Goal: Information Seeking & Learning: Learn about a topic

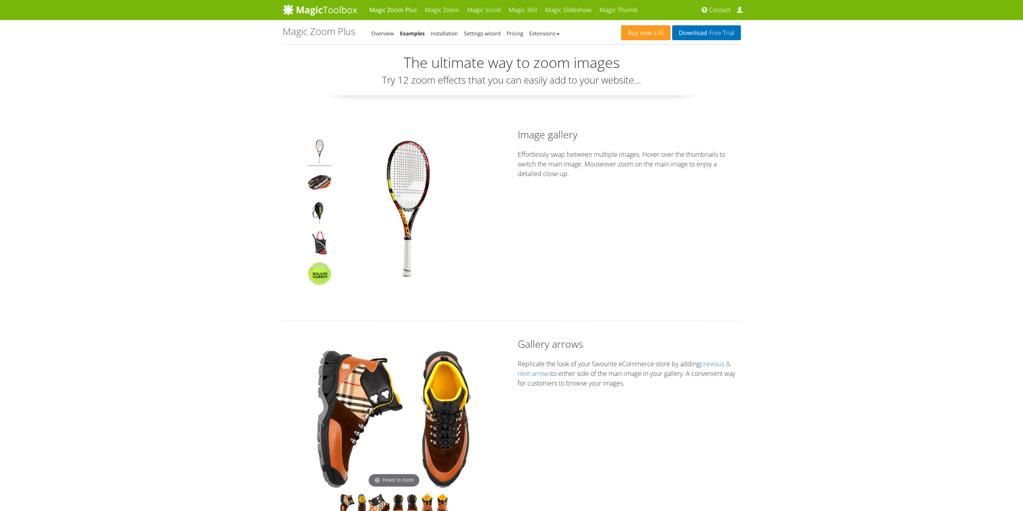
click at [415, 33] on link "Examples" at bounding box center [412, 33] width 25 height 7
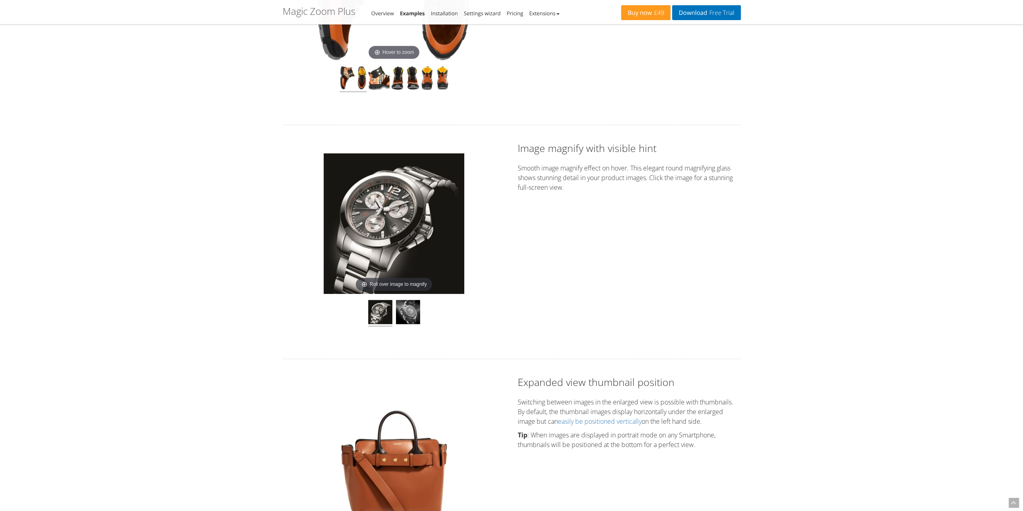
scroll to position [482, 0]
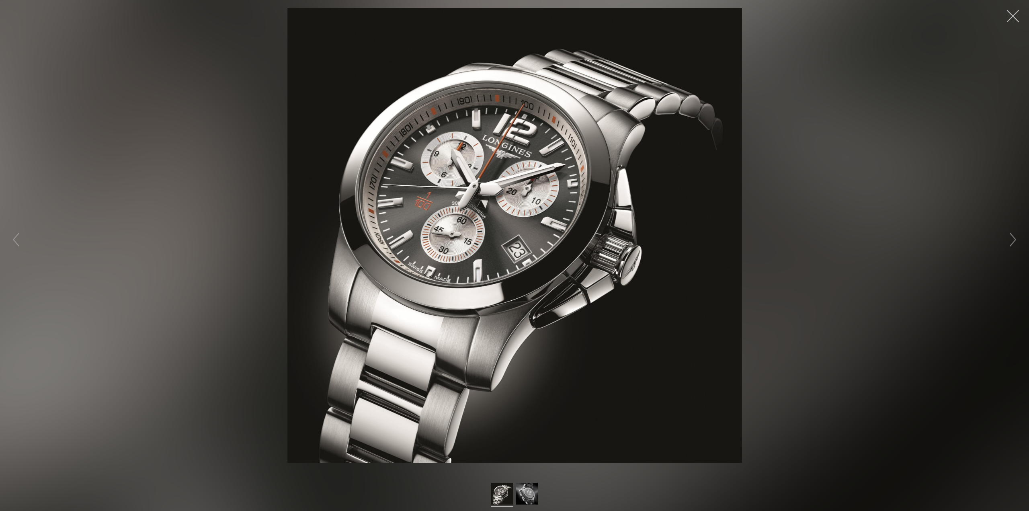
click at [1012, 15] on button "button" at bounding box center [1013, 16] width 24 height 24
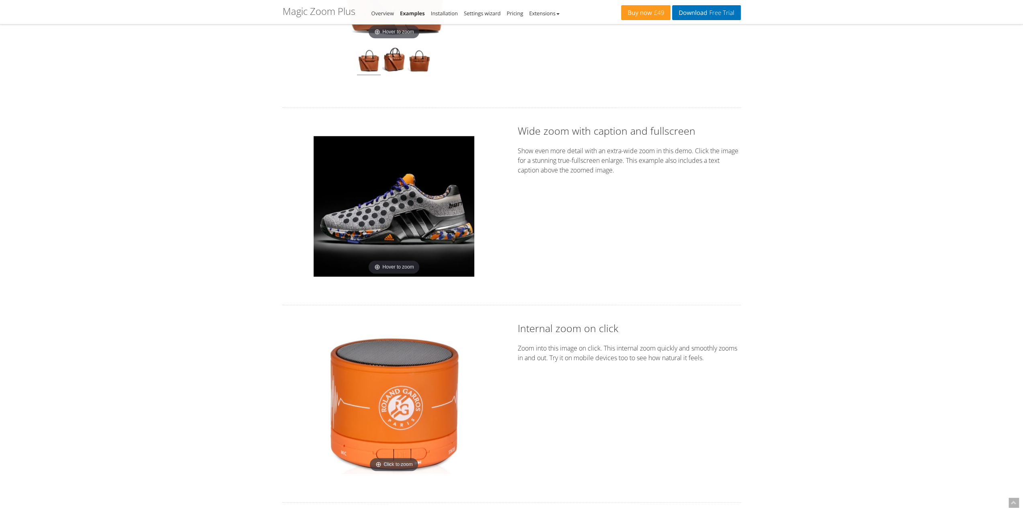
scroll to position [965, 0]
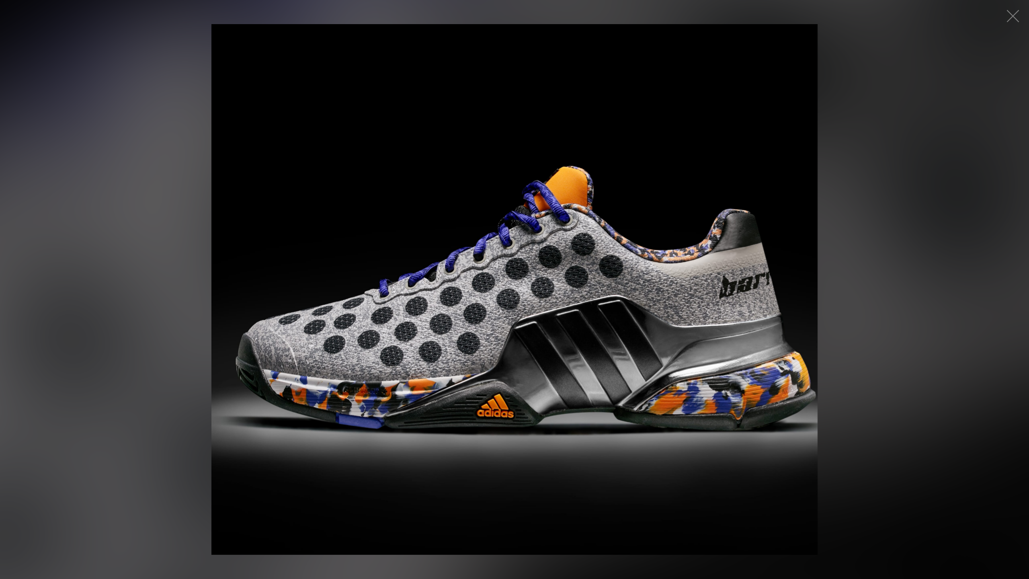
click at [513, 313] on figure "Click to expand" at bounding box center [514, 289] width 1029 height 579
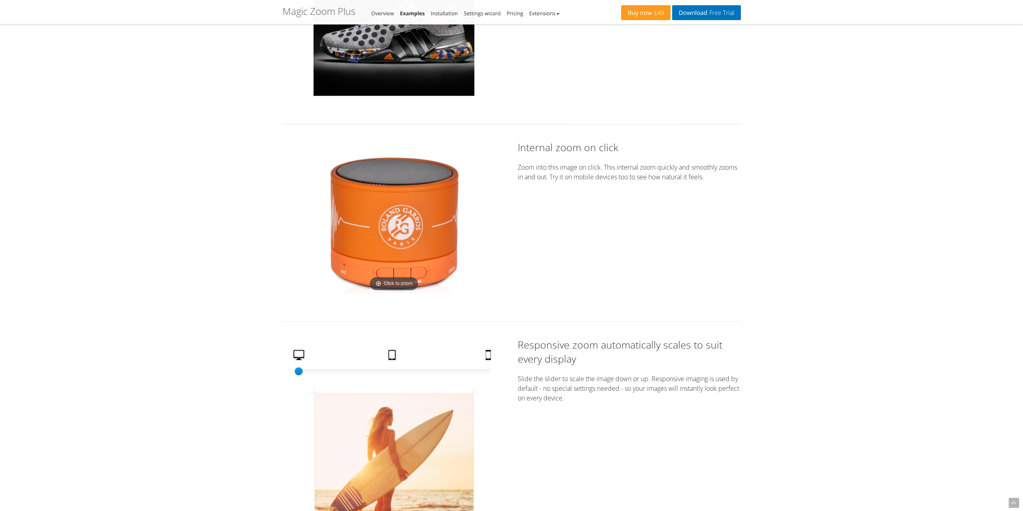
scroll to position [1287, 0]
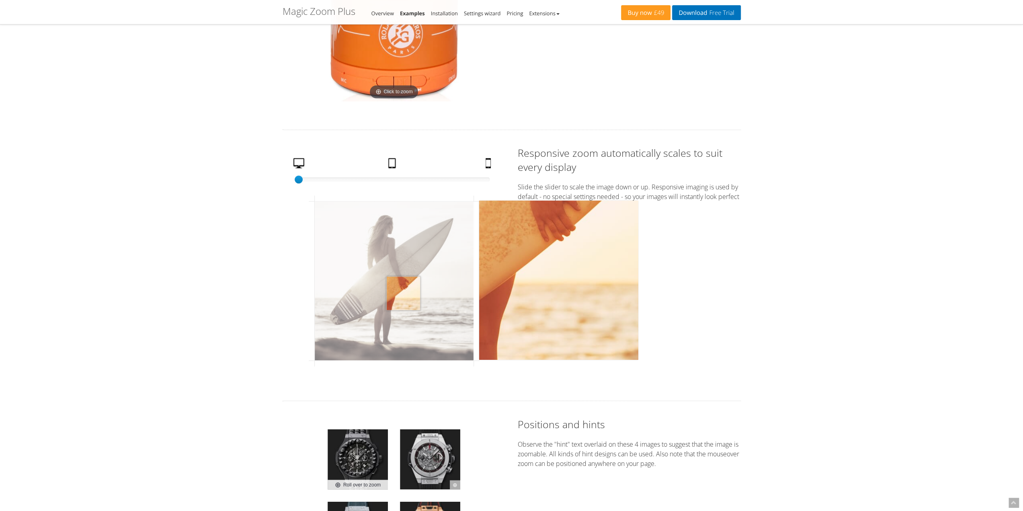
click at [403, 291] on img at bounding box center [394, 280] width 159 height 159
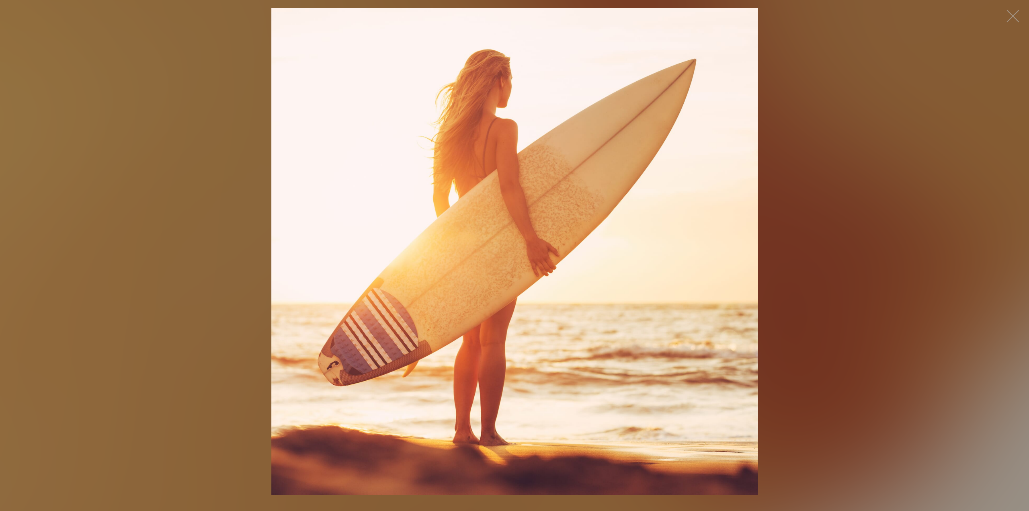
click at [486, 219] on img at bounding box center [514, 251] width 487 height 487
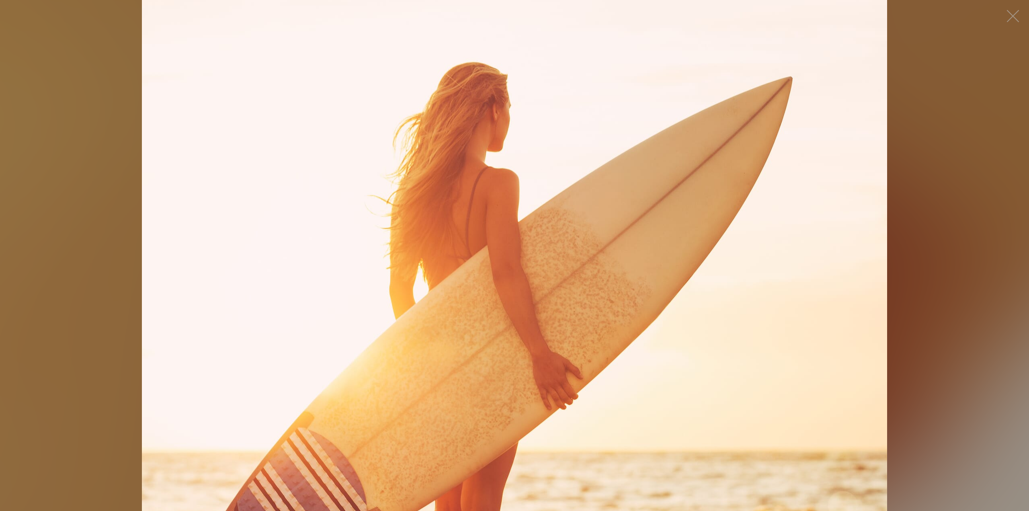
click at [940, 176] on figure "Click to expand" at bounding box center [514, 255] width 1029 height 511
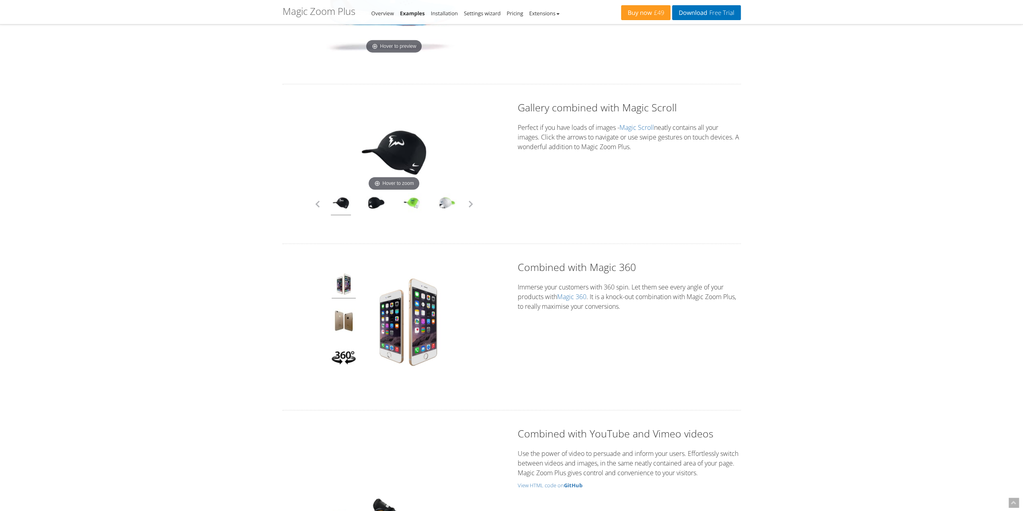
scroll to position [2010, 0]
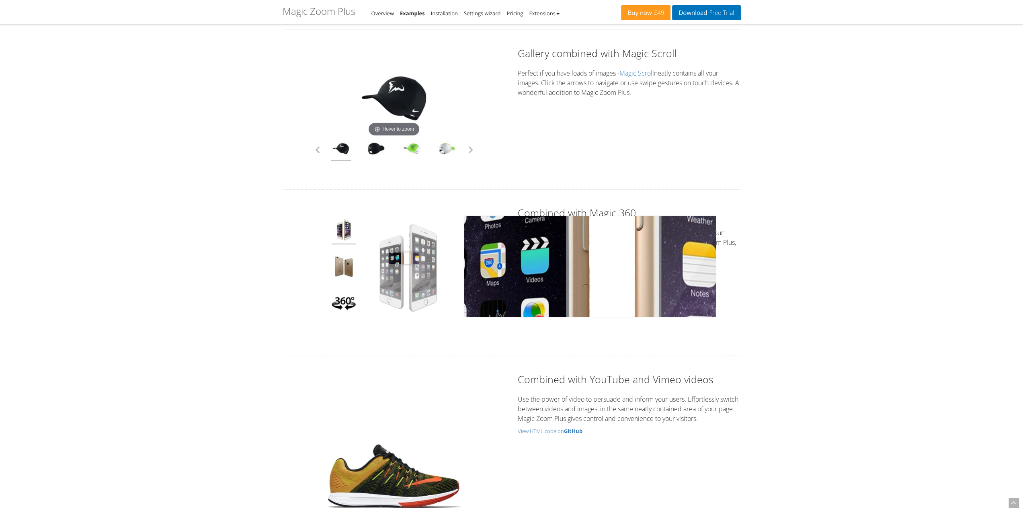
click at [404, 257] on img at bounding box center [408, 268] width 101 height 101
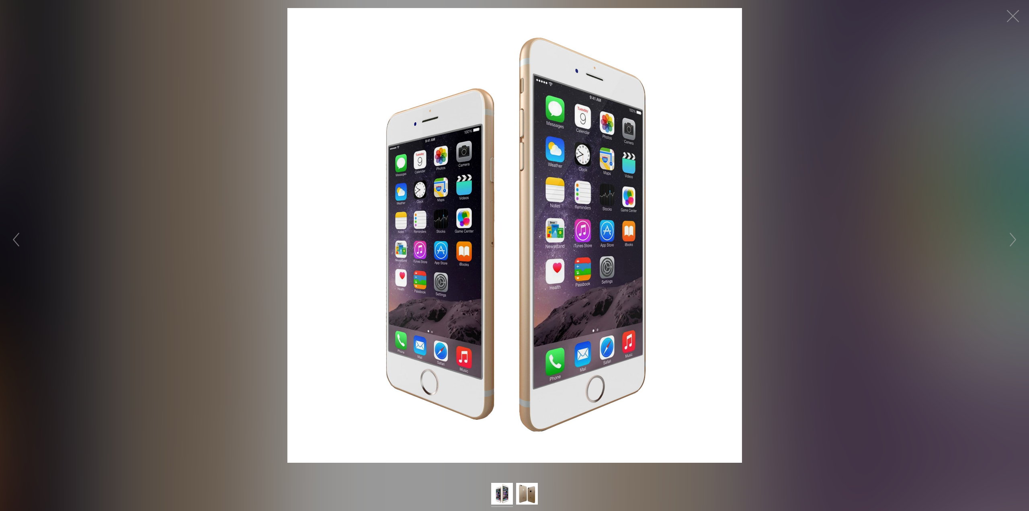
click at [466, 246] on img at bounding box center [514, 235] width 455 height 455
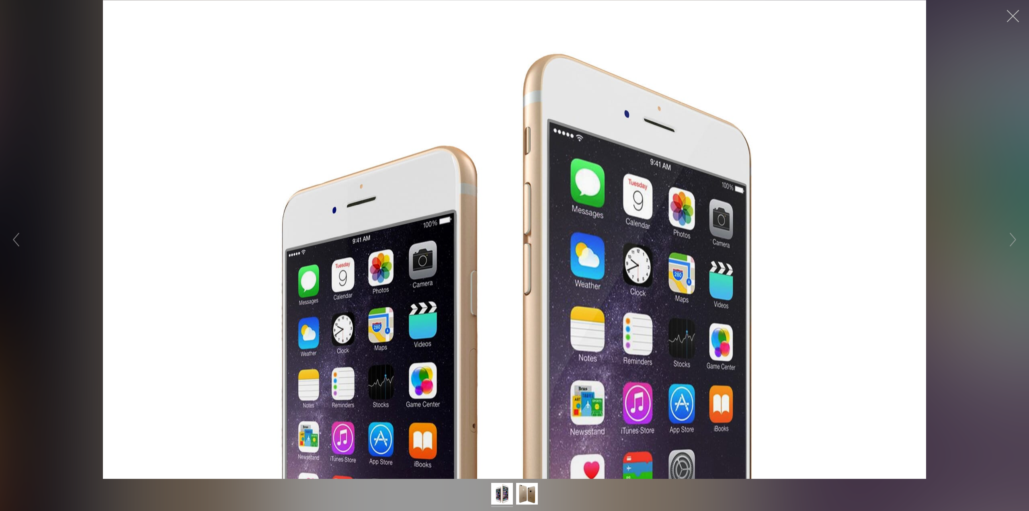
click at [1013, 17] on button "button" at bounding box center [1013, 16] width 24 height 24
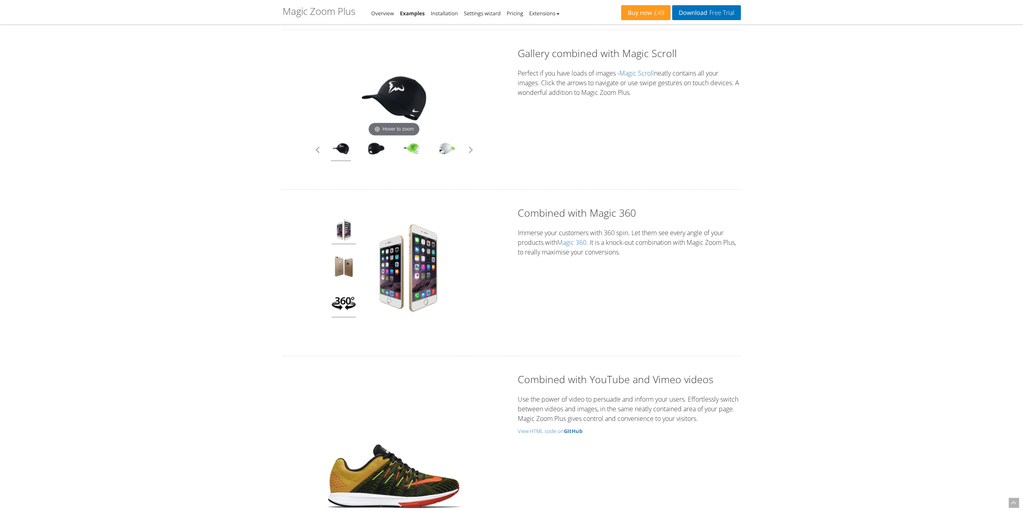
click at [343, 300] on img at bounding box center [344, 304] width 24 height 27
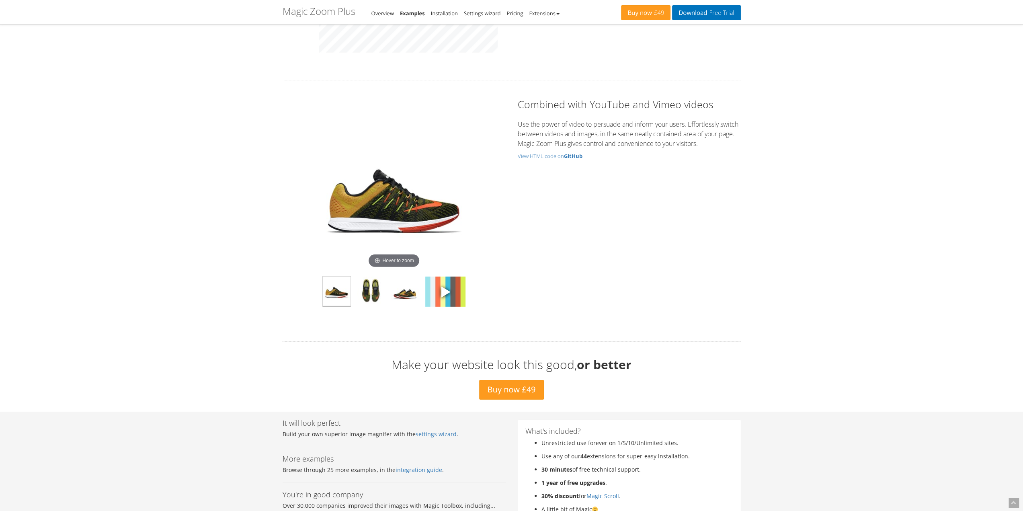
scroll to position [2332, 0]
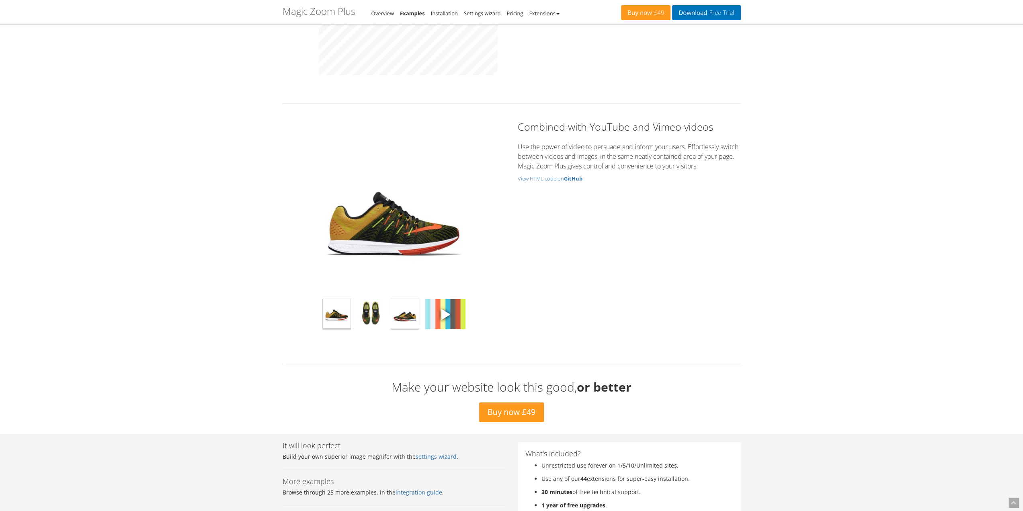
click at [400, 310] on img at bounding box center [405, 314] width 28 height 30
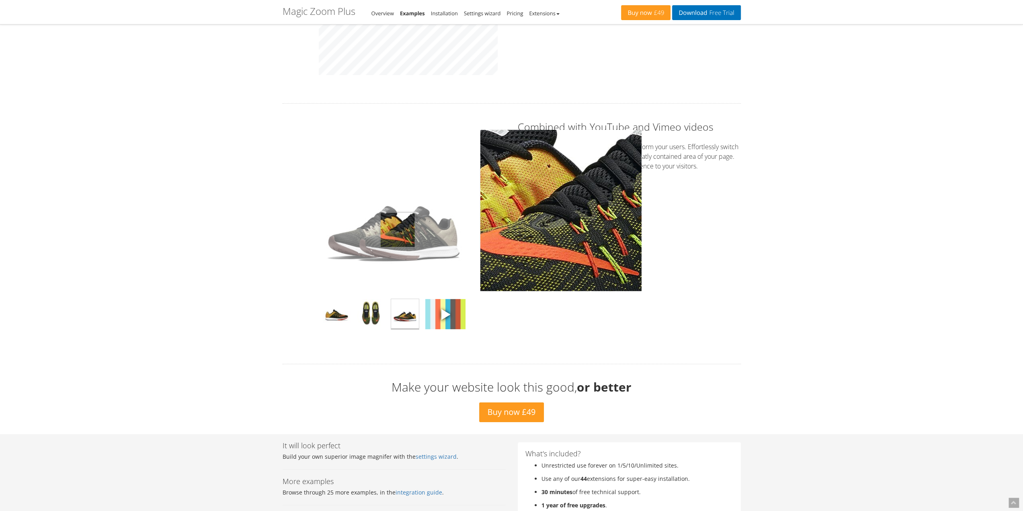
click at [398, 228] on img at bounding box center [394, 212] width 161 height 161
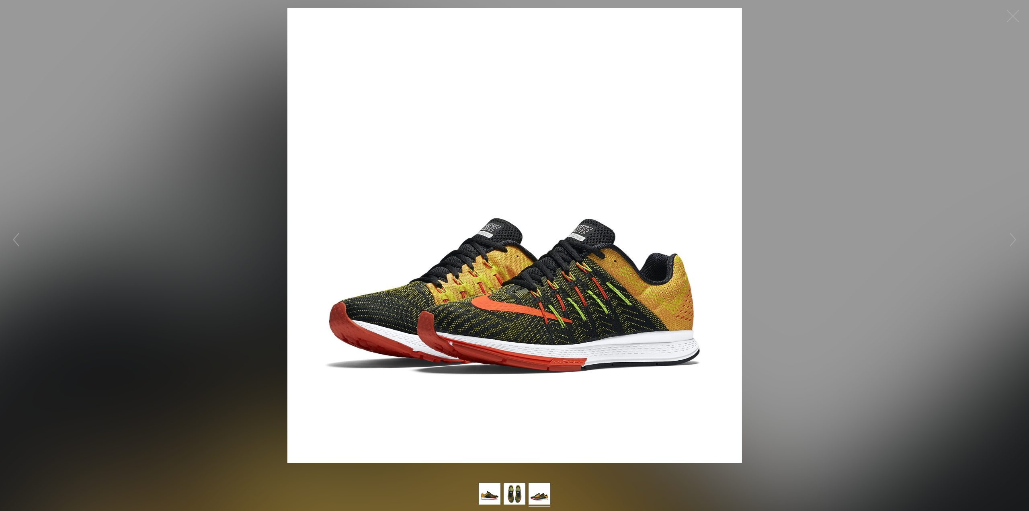
click at [928, 164] on figure "Click to expand" at bounding box center [514, 235] width 1029 height 455
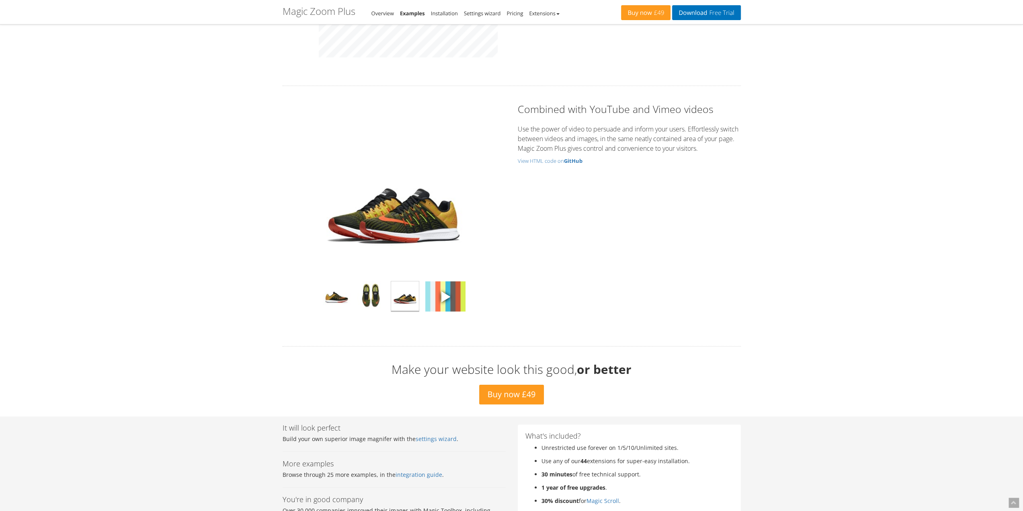
scroll to position [2372, 0]
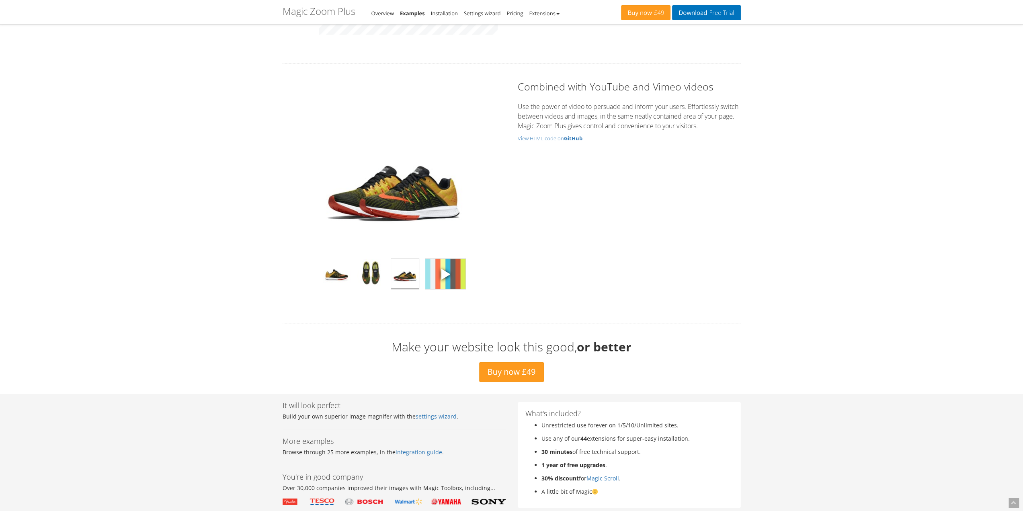
click at [451, 265] on img at bounding box center [445, 274] width 40 height 30
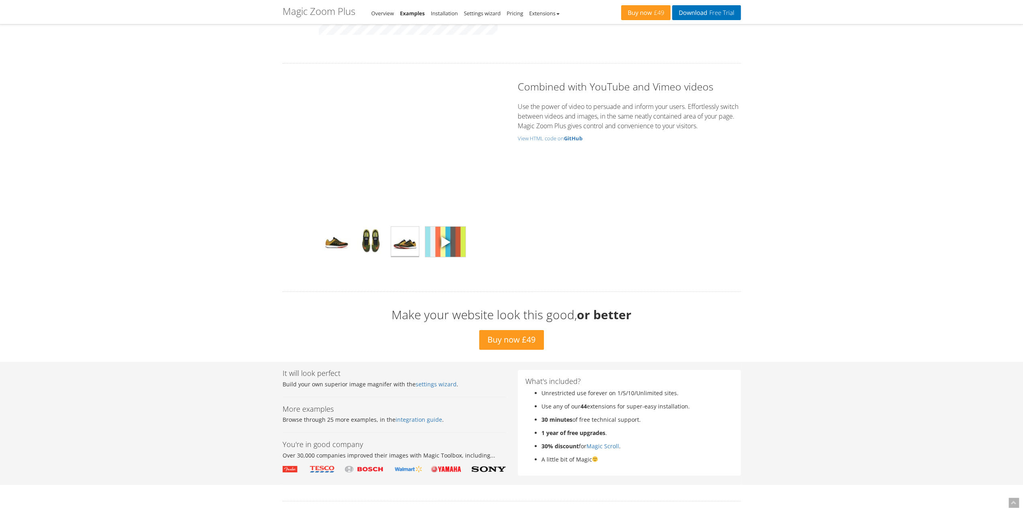
click at [412, 238] on img at bounding box center [405, 242] width 28 height 30
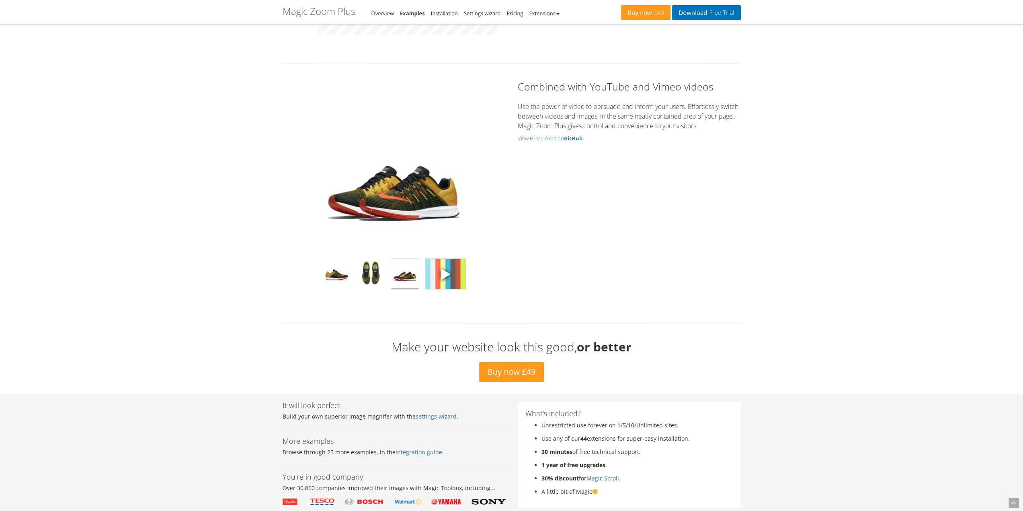
click at [434, 273] on img at bounding box center [445, 274] width 40 height 30
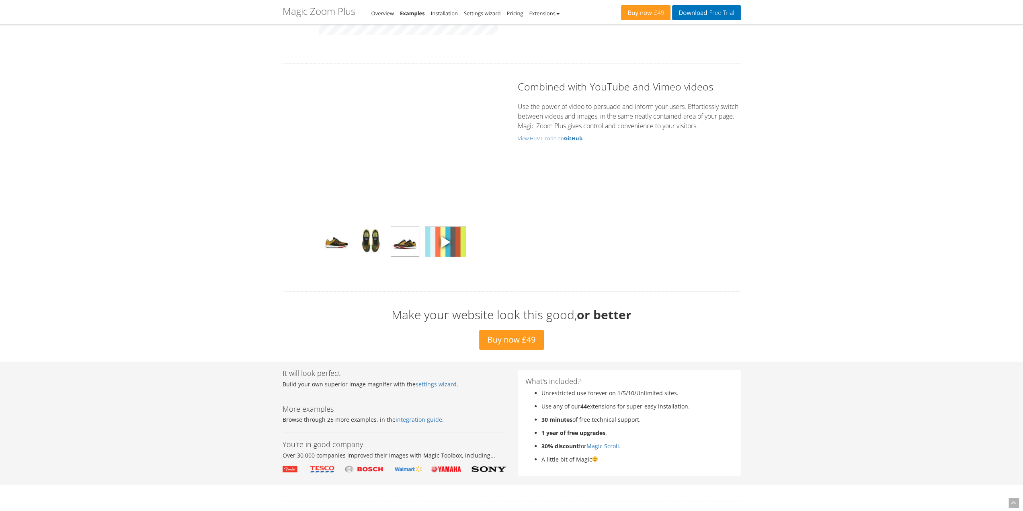
click at [393, 229] on img at bounding box center [405, 242] width 28 height 30
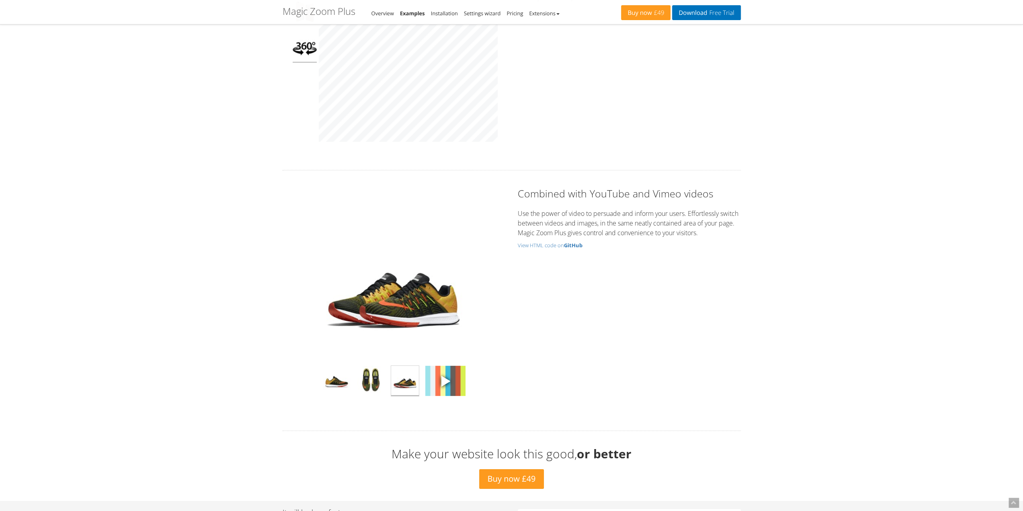
scroll to position [2292, 0]
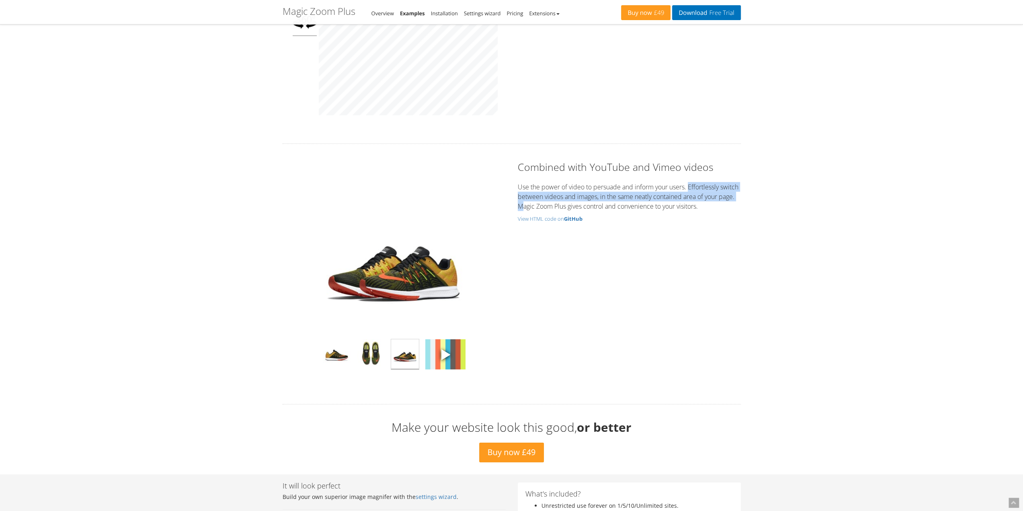
drag, startPoint x: 689, startPoint y: 183, endPoint x: 539, endPoint y: 205, distance: 152.0
click at [539, 205] on p "Use the power of video to persuade and inform your users. Effortlessly switch b…" at bounding box center [629, 196] width 223 height 29
click at [414, 355] on img at bounding box center [405, 354] width 28 height 30
click at [354, 352] on div at bounding box center [394, 354] width 207 height 35
click at [342, 354] on img at bounding box center [337, 354] width 28 height 30
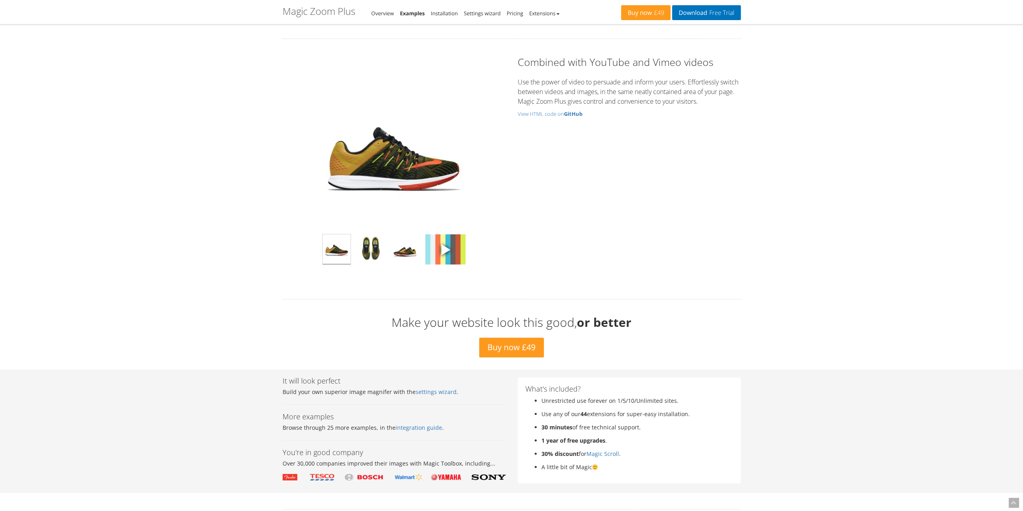
scroll to position [2372, 0]
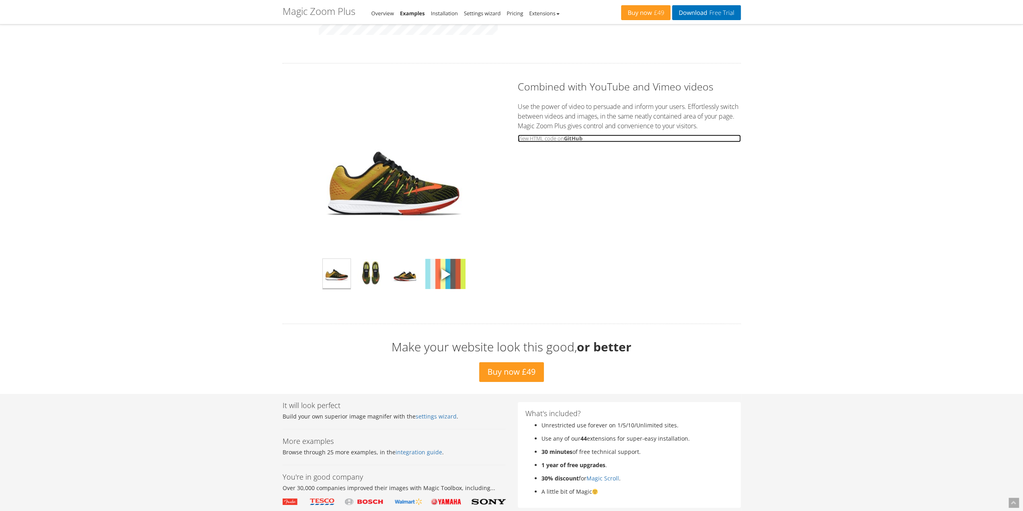
click at [538, 138] on small "View HTML code on GitHub" at bounding box center [629, 139] width 223 height 8
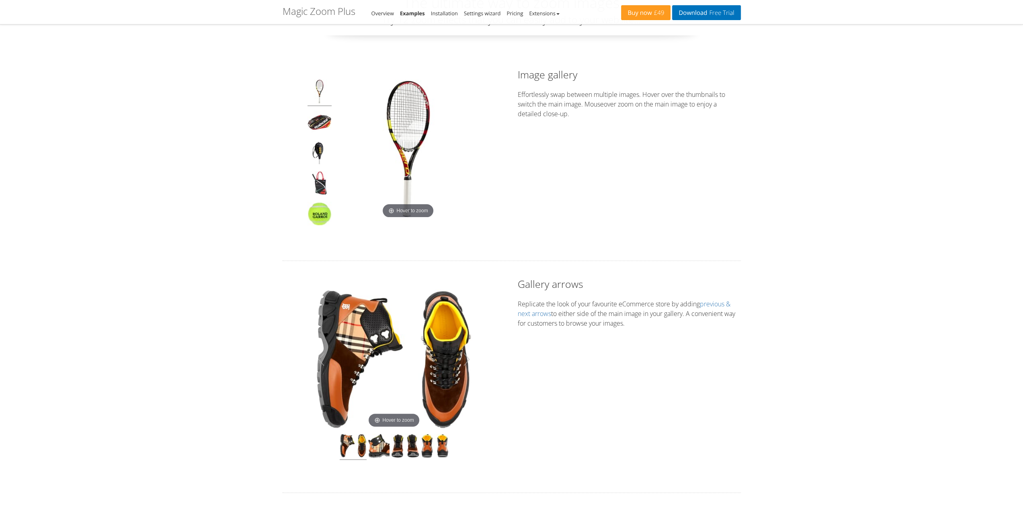
scroll to position [0, 0]
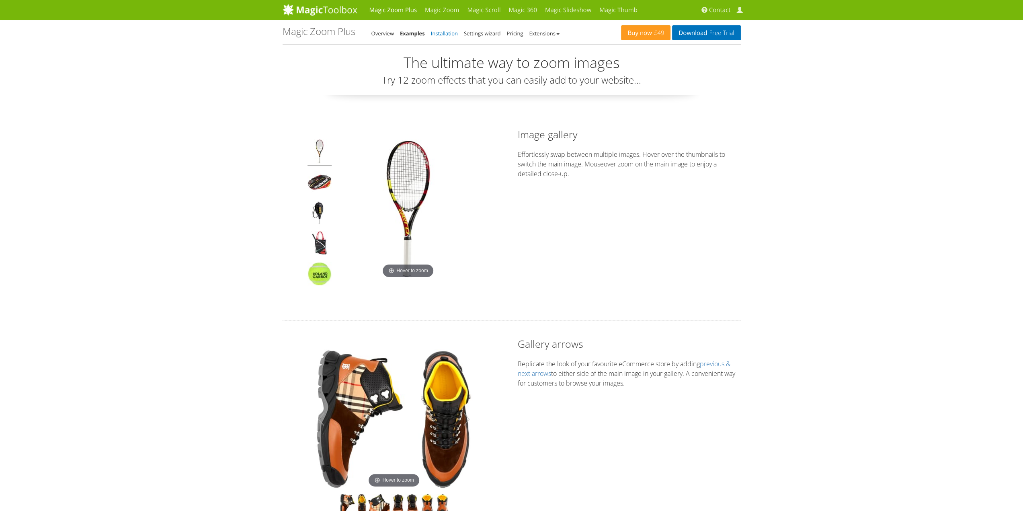
click at [441, 37] on link "Installation" at bounding box center [444, 33] width 27 height 7
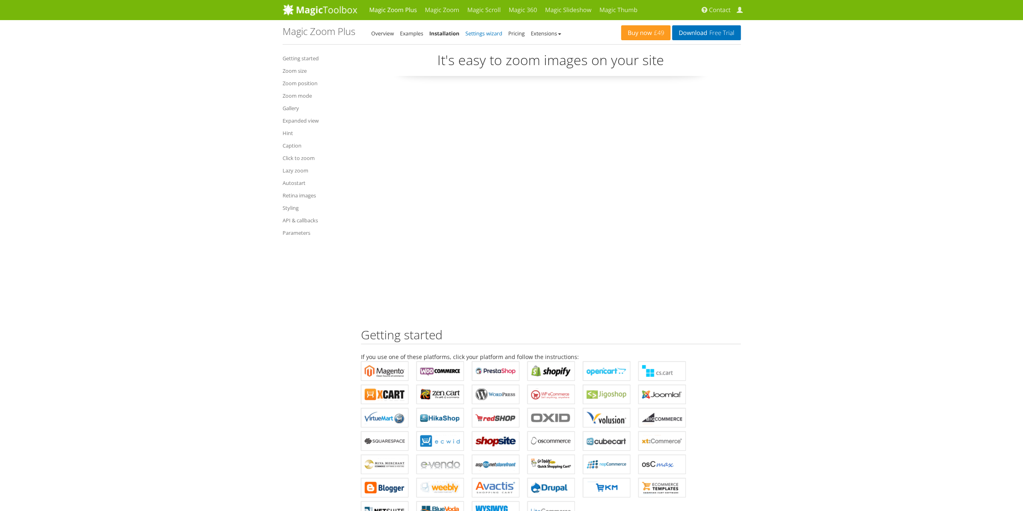
click at [488, 32] on link "Settings wizard" at bounding box center [484, 33] width 37 height 7
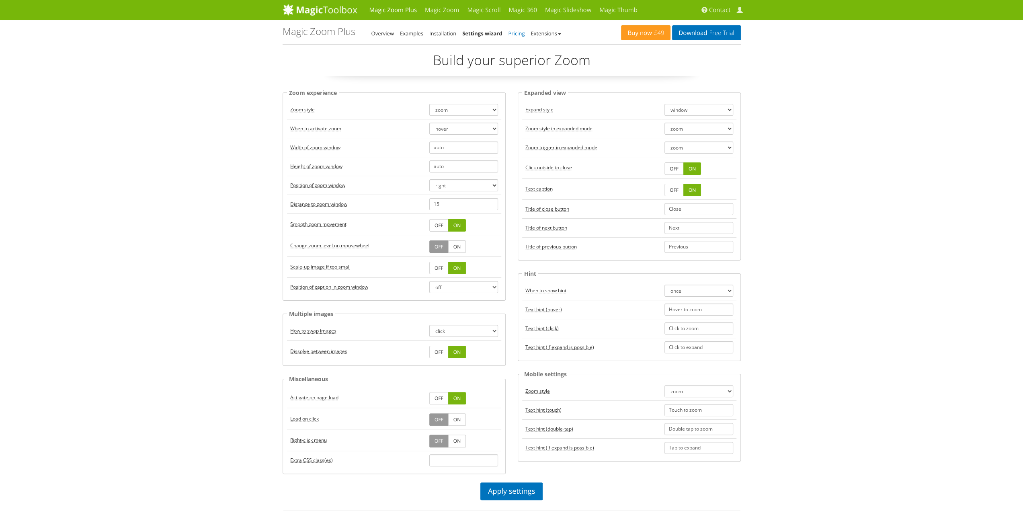
click at [514, 32] on link "Pricing" at bounding box center [516, 33] width 16 height 7
click at [543, 34] on link "Extensions" at bounding box center [546, 33] width 30 height 7
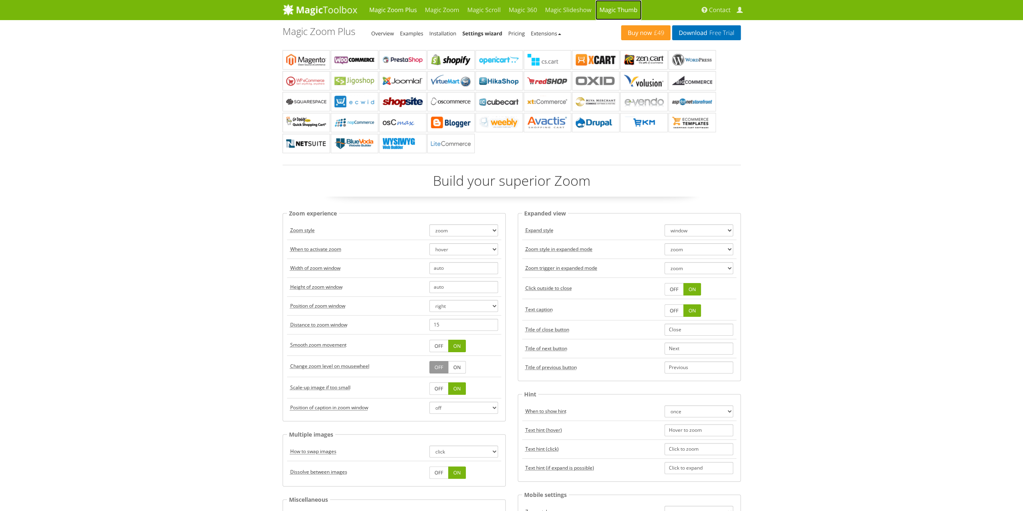
click at [624, 10] on link "Magic Thumb" at bounding box center [618, 10] width 46 height 20
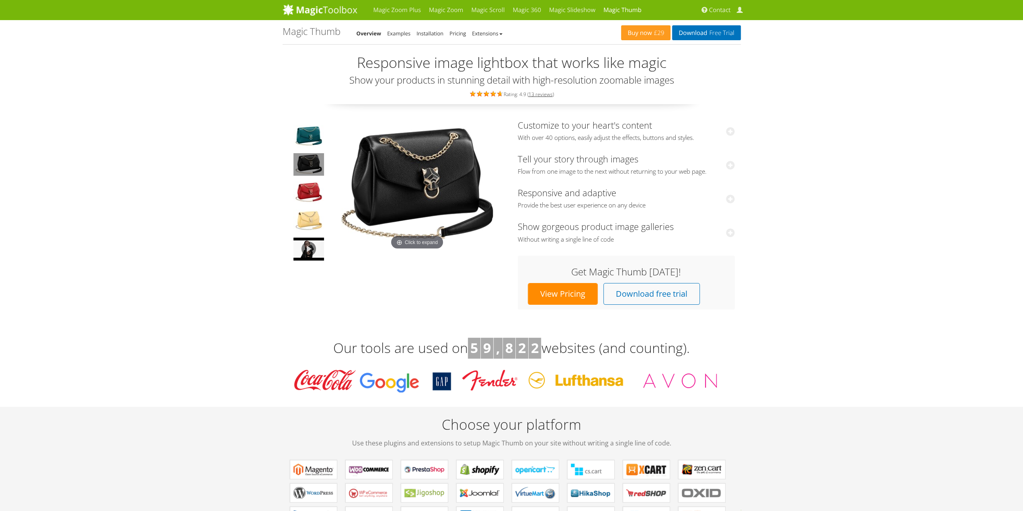
click at [309, 166] on img at bounding box center [309, 164] width 31 height 23
click at [531, 9] on link "Magic 360" at bounding box center [527, 10] width 37 height 20
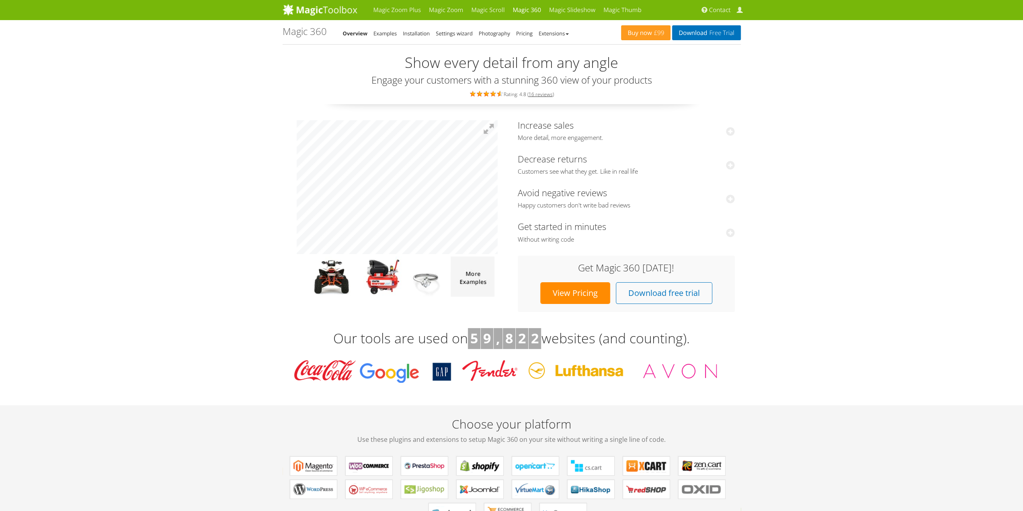
click at [490, 37] on li "Photography" at bounding box center [494, 34] width 31 height 10
click at [493, 36] on link "Photography" at bounding box center [494, 33] width 31 height 7
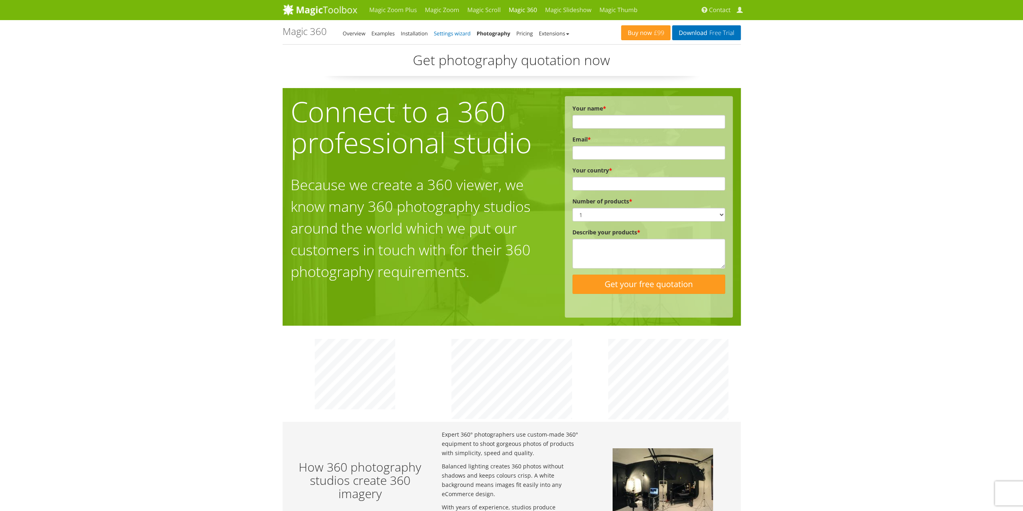
click at [452, 34] on link "Settings wizard" at bounding box center [452, 33] width 37 height 7
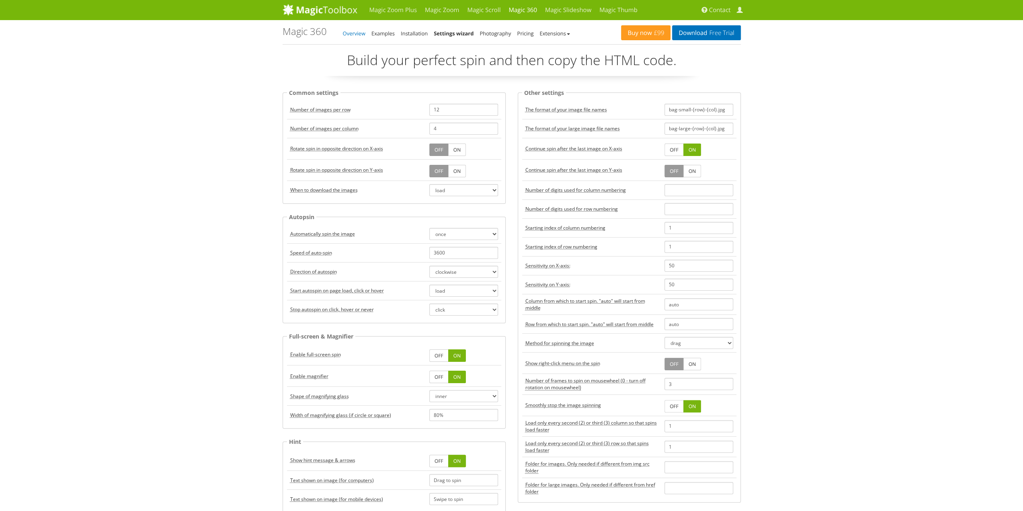
click at [359, 36] on link "Overview" at bounding box center [354, 33] width 23 height 7
